Goal: Ask a question

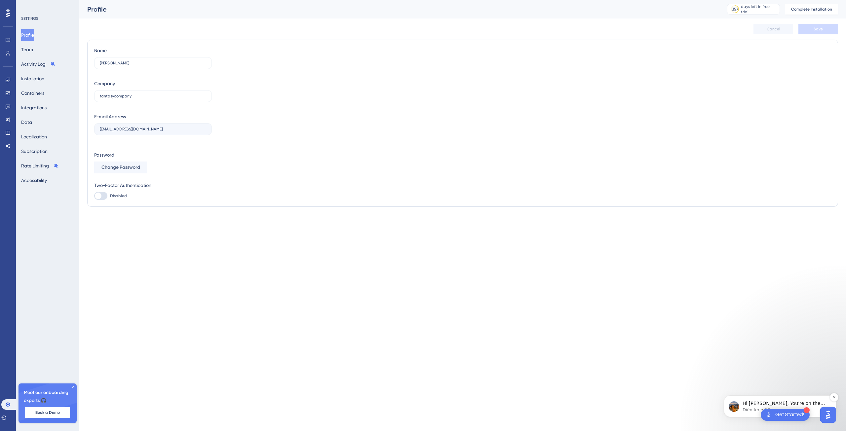
click at [755, 403] on p "Hi [PERSON_NAME], You're on the Support Essentials plan, which offers just 1 Th…" at bounding box center [784, 403] width 85 height 7
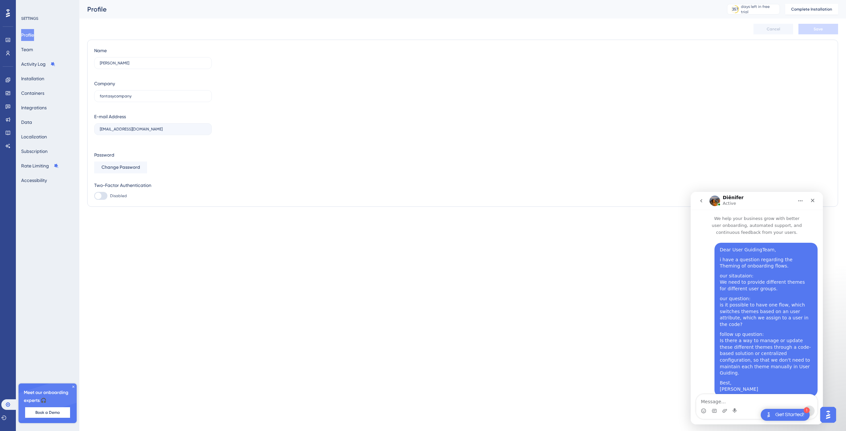
scroll to position [254, 0]
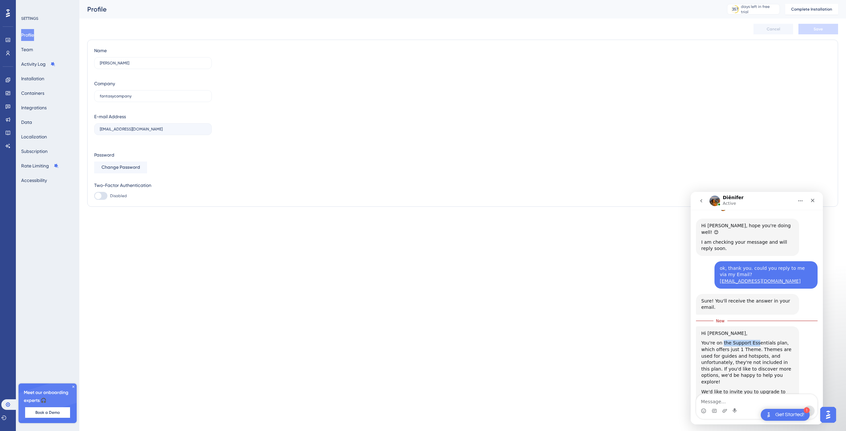
drag, startPoint x: 729, startPoint y: 305, endPoint x: 761, endPoint y: 305, distance: 32.0
click at [761, 340] on div "You're on the Support Essentials plan, which offers just 1 Theme. Themes are us…" at bounding box center [747, 362] width 92 height 45
click at [719, 340] on div "You're on the Support Essentials plan, which offers just 1 Theme. Themes are us…" at bounding box center [747, 362] width 92 height 45
click at [724, 340] on div "You're on the Support Essentials plan, which offers just 1 Theme. Themes are us…" at bounding box center [747, 362] width 92 height 45
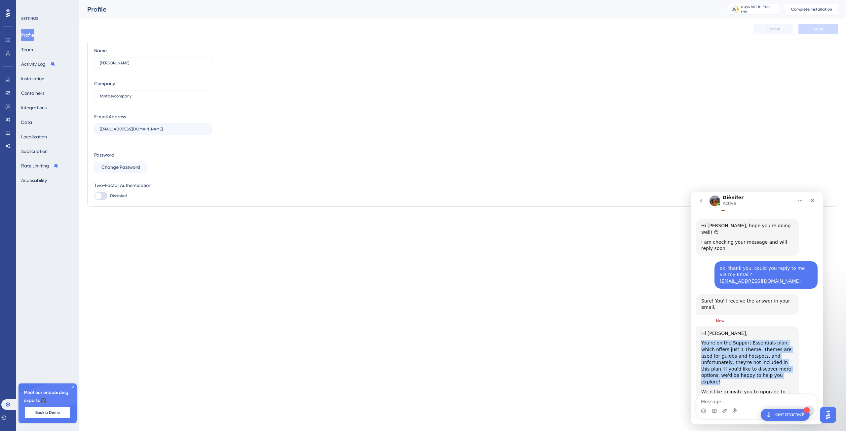
click at [724, 340] on div "You're on the Support Essentials plan, which offers just 1 Theme. Themes are us…" at bounding box center [747, 362] width 92 height 45
click at [761, 340] on div "You're on the Support Essentials plan, which offers just 1 Theme. Themes are us…" at bounding box center [747, 362] width 92 height 45
drag, startPoint x: 741, startPoint y: 310, endPoint x: 811, endPoint y: 309, distance: 70.0
click at [823, 310] on html "Diênifer Active We help your business grow with better user onboarding, automat…" at bounding box center [756, 308] width 132 height 233
click at [727, 340] on div "You're on the Support Essentials plan, which offers just 1 Theme. Themes are us…" at bounding box center [747, 362] width 92 height 45
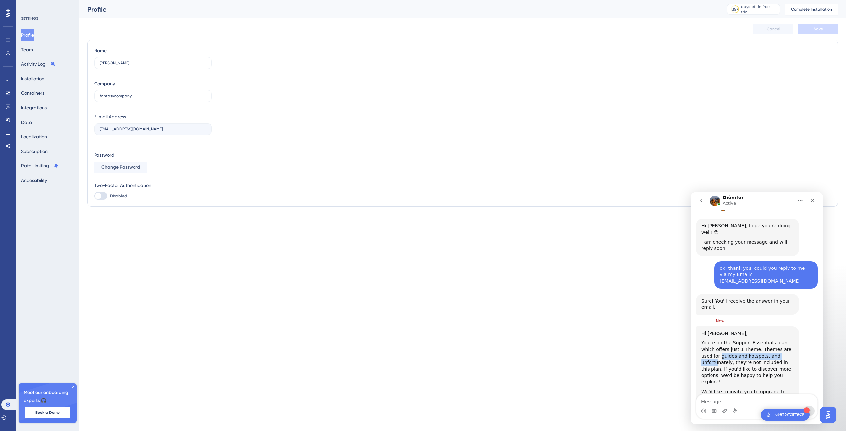
drag, startPoint x: 702, startPoint y: 318, endPoint x: 782, endPoint y: 319, distance: 79.6
click at [782, 340] on div "You're on the Support Essentials plan, which offers just 1 Theme. Themes are us…" at bounding box center [747, 362] width 92 height 45
click at [779, 340] on div "You're on the Support Essentials plan, which offers just 1 Theme. Themes are us…" at bounding box center [747, 362] width 92 height 45
drag, startPoint x: 752, startPoint y: 320, endPoint x: 800, endPoint y: 321, distance: 48.9
click at [801, 326] on div "Hi [PERSON_NAME], You're on the Support Essentials plan, which offers just 1 Th…" at bounding box center [757, 382] width 122 height 113
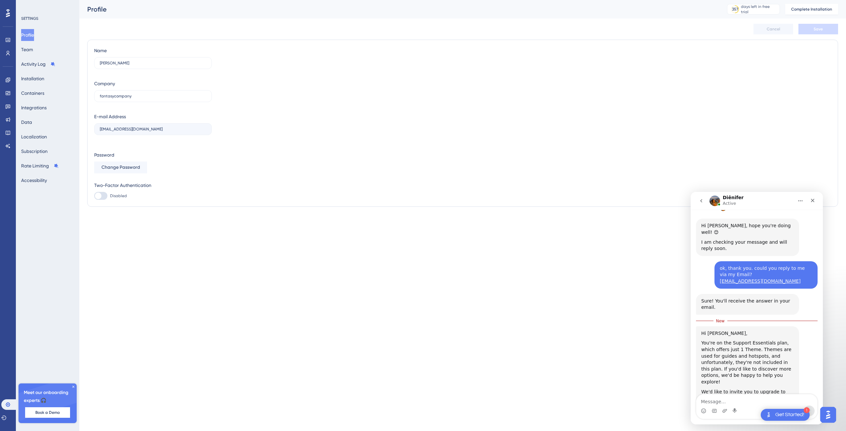
click at [738, 340] on div "You're on the Support Essentials plan, which offers just 1 Theme. Themes are us…" at bounding box center [747, 362] width 92 height 45
click at [737, 340] on div "You're on the Support Essentials plan, which offers just 1 Theme. Themes are us…" at bounding box center [747, 362] width 92 height 45
click at [745, 340] on div "You're on the Support Essentials plan, which offers just 1 Theme. Themes are us…" at bounding box center [747, 362] width 92 height 45
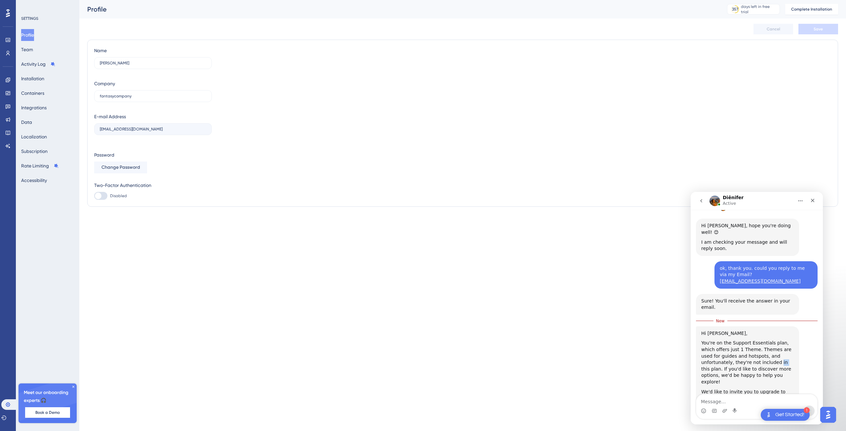
click at [745, 340] on div "You're on the Support Essentials plan, which offers just 1 Theme. Themes are us…" at bounding box center [747, 362] width 92 height 45
click at [728, 340] on div "You're on the Support Essentials plan, which offers just 1 Theme. Themes are us…" at bounding box center [747, 362] width 92 height 45
drag, startPoint x: 744, startPoint y: 336, endPoint x: 700, endPoint y: 333, distance: 43.8
click at [705, 340] on div "You're on the Support Essentials plan, which offers just 1 Theme. Themes are us…" at bounding box center [747, 362] width 92 height 45
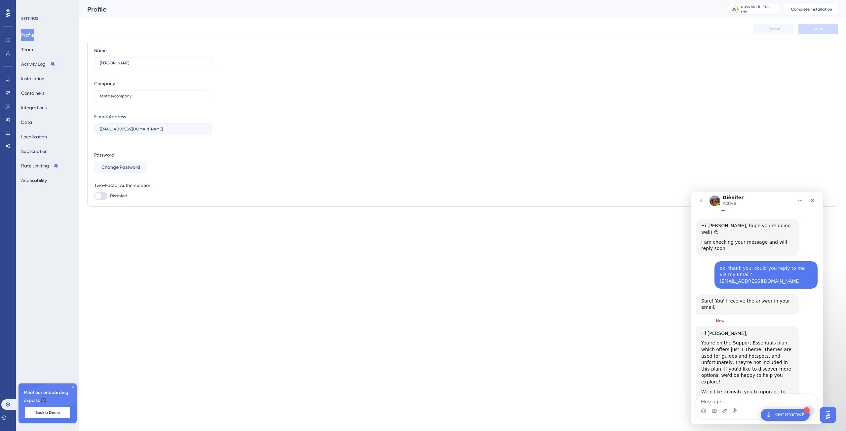
click at [743, 340] on div "You're on the Support Essentials plan, which offers just 1 Theme. Themes are us…" at bounding box center [747, 362] width 92 height 45
click at [756, 340] on div "You're on the Support Essentials plan, which offers just 1 Theme. Themes are us…" at bounding box center [747, 362] width 92 height 45
click at [721, 389] on div "We'd like to invite you to upgrade to our paid plans to access additional featu…" at bounding box center [747, 405] width 92 height 32
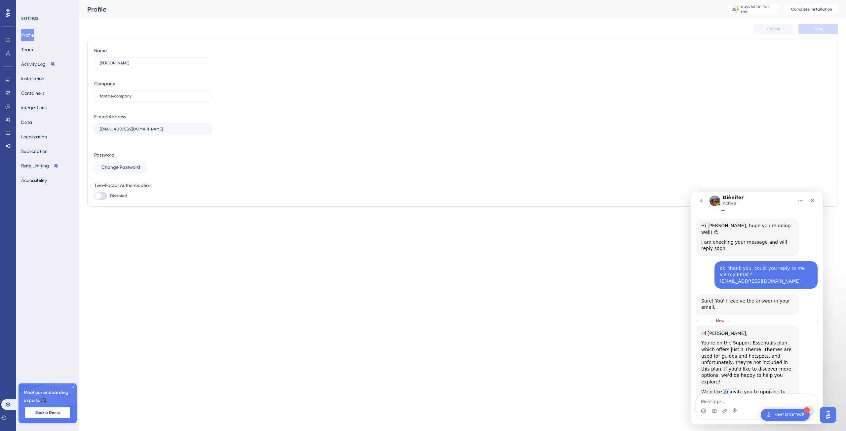
click at [721, 389] on div "We'd like to invite you to upgrade to our paid plans to access additional featu…" at bounding box center [747, 405] width 92 height 32
click at [756, 389] on div "We'd like to invite you to upgrade to our paid plans to access additional featu…" at bounding box center [747, 405] width 92 height 32
click at [764, 389] on div "We'd like to invite you to upgrade to our paid plans to access additional featu…" at bounding box center [747, 405] width 92 height 32
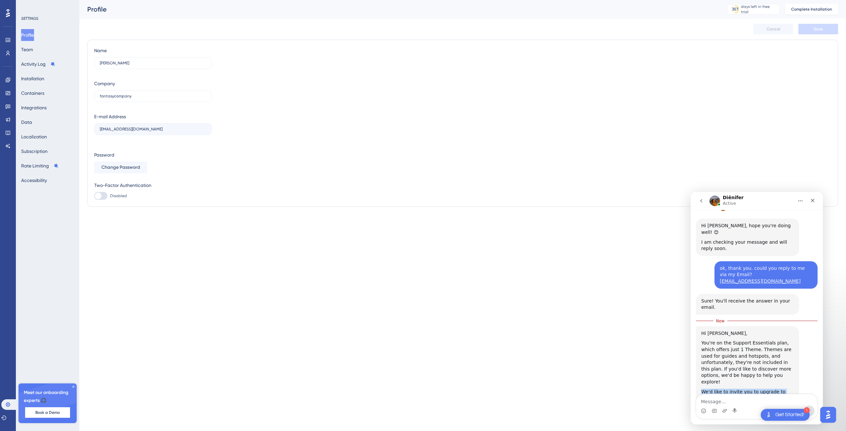
click at [764, 389] on div "We'd like to invite you to upgrade to our paid plans to access additional featu…" at bounding box center [747, 405] width 92 height 32
click at [731, 389] on div "We'd like to invite you to upgrade to our paid plans to access additional featu…" at bounding box center [747, 405] width 92 height 32
click at [740, 402] on textarea "Message…" at bounding box center [756, 399] width 121 height 11
type textarea "o"
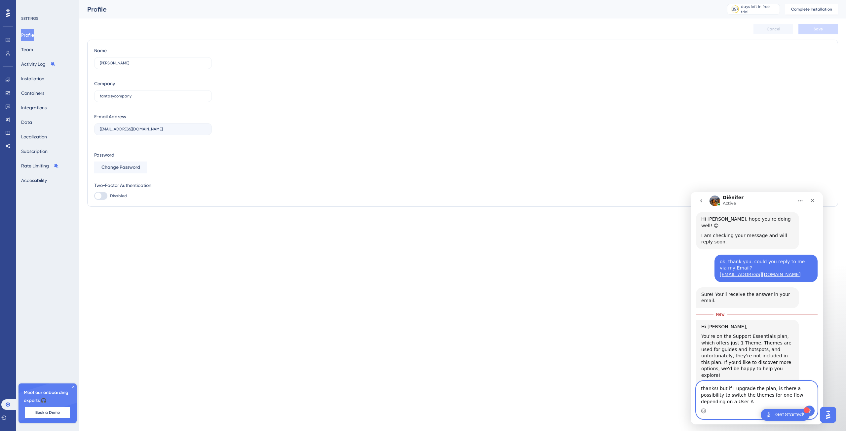
scroll to position [267, 0]
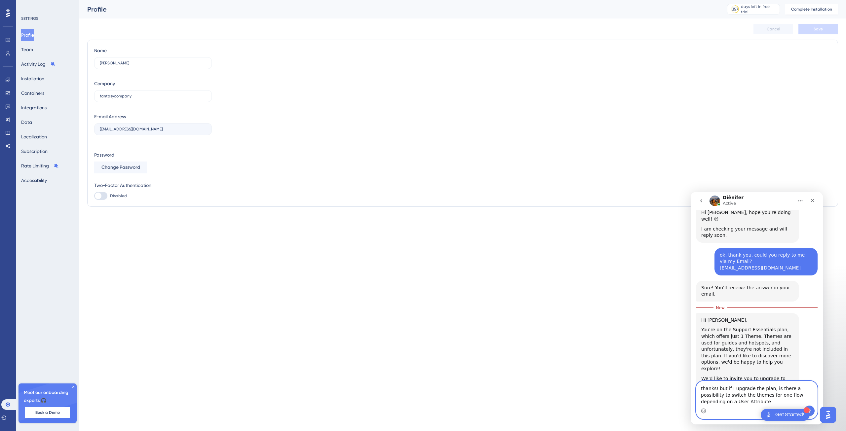
type textarea "thanks! but if I upgrade the plan, is there a possibility to switch the themes …"
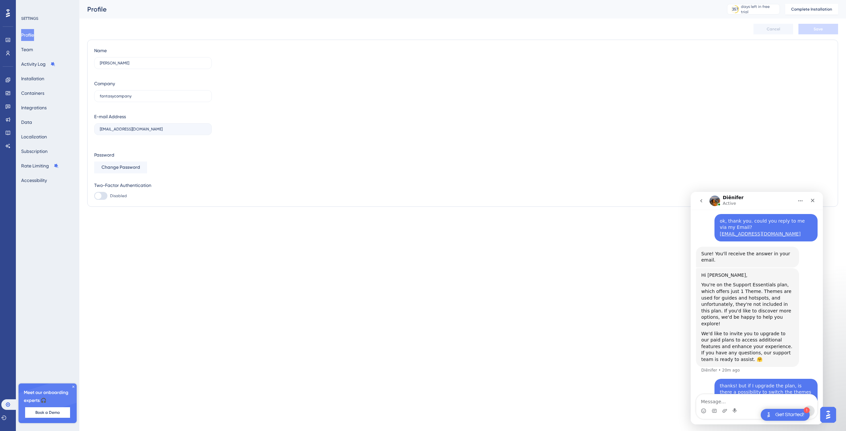
scroll to position [276, 0]
